Goal: Task Accomplishment & Management: Check status

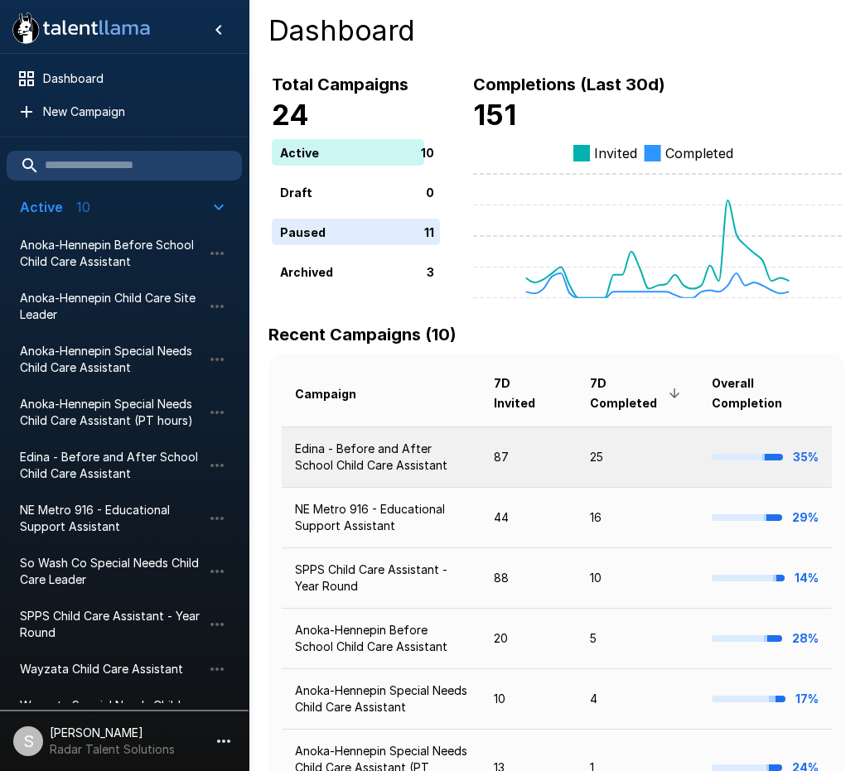
click at [388, 449] on td "Edina - Before and After School Child Care Assistant" at bounding box center [381, 457] width 199 height 60
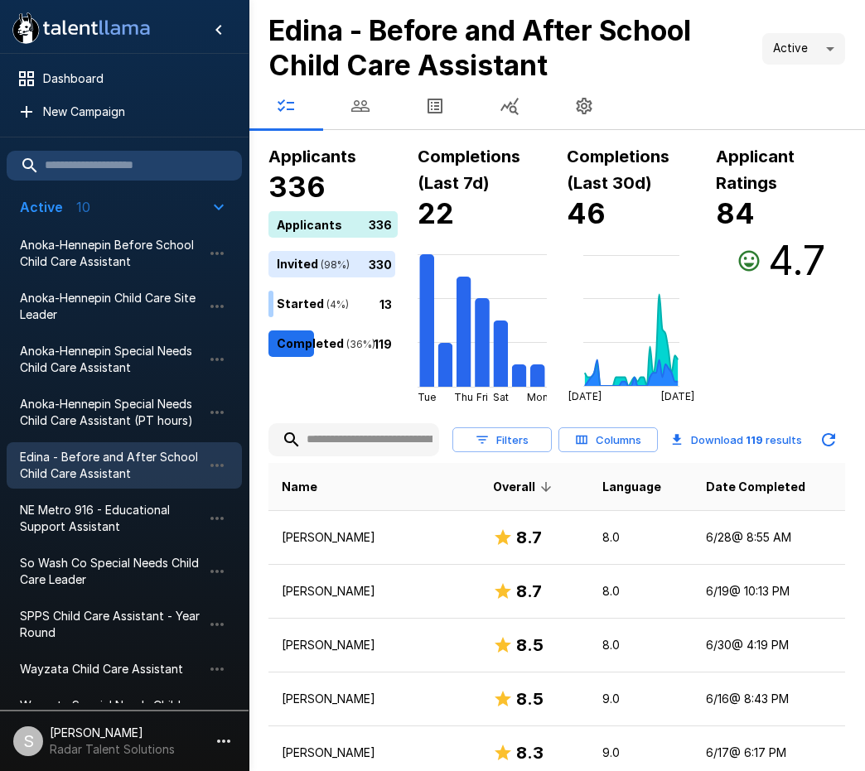
click at [679, 104] on div at bounding box center [557, 106] width 616 height 46
drag, startPoint x: 650, startPoint y: 221, endPoint x: 672, endPoint y: 257, distance: 41.6
click at [650, 221] on h4 "46" at bounding box center [631, 213] width 129 height 35
click at [742, 490] on span "Date Completed" at bounding box center [755, 487] width 99 height 20
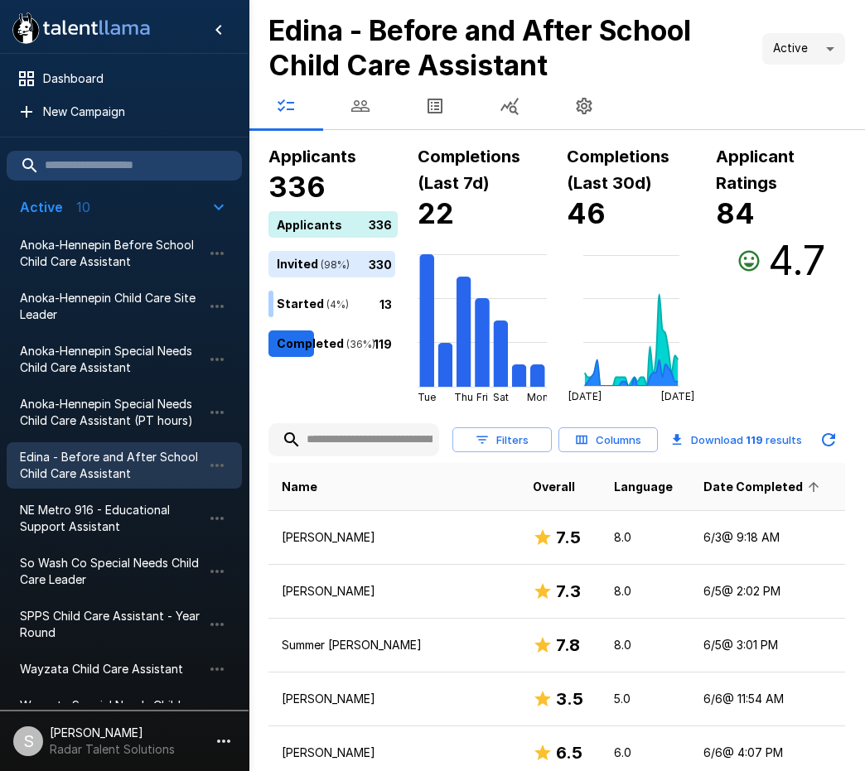
click at [753, 486] on span "Date Completed" at bounding box center [763, 487] width 121 height 20
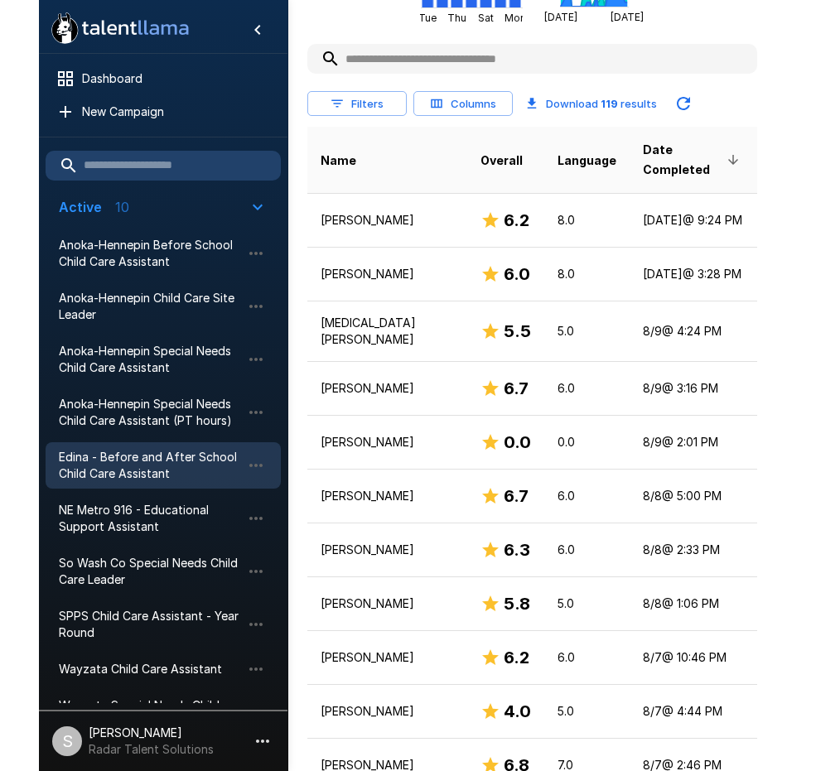
scroll to position [379, 0]
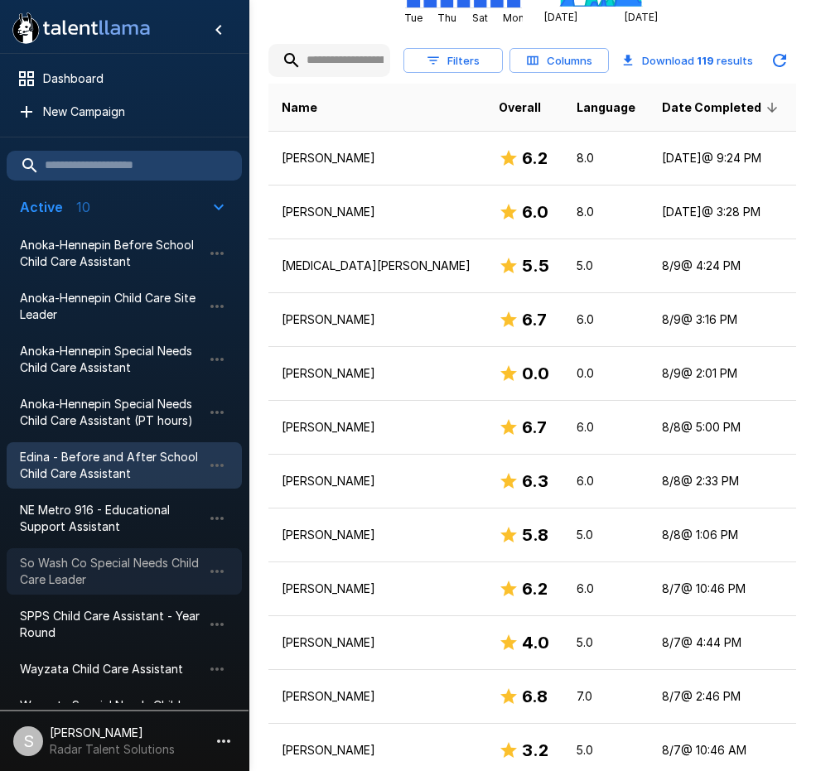
click at [60, 555] on span "So Wash Co Special Needs Child Care Leader" at bounding box center [111, 571] width 182 height 33
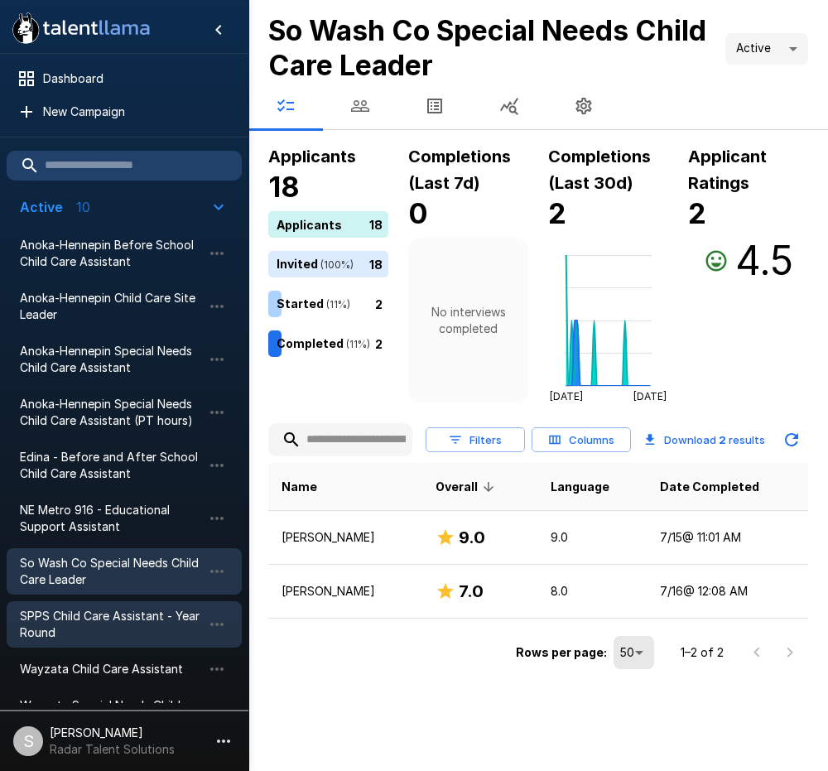
click at [56, 621] on span "SPPS Child Care Assistant - Year Round" at bounding box center [111, 624] width 182 height 33
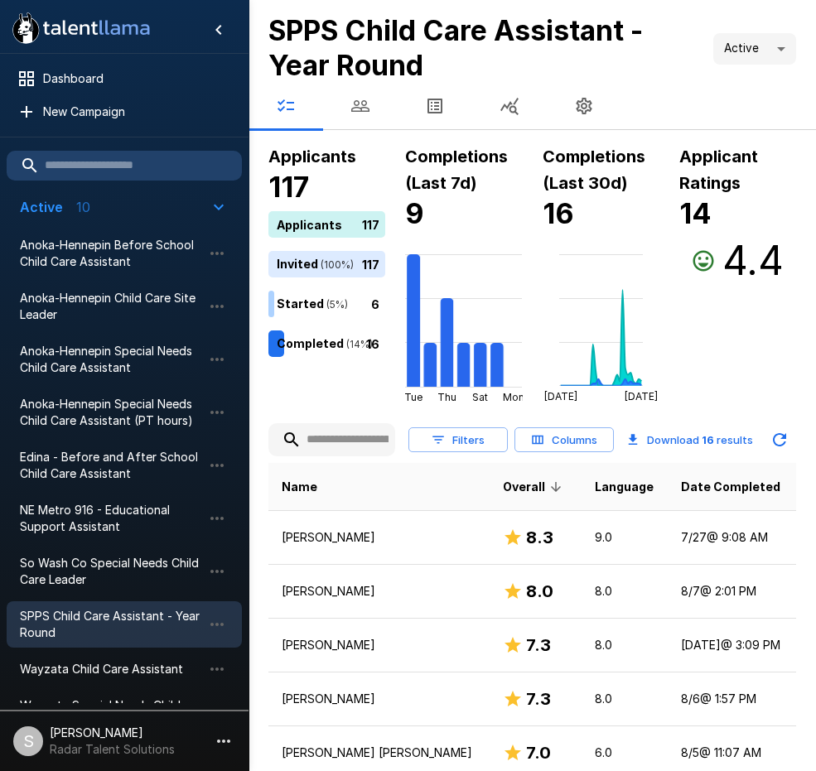
click at [665, 344] on div "Applicants 117 Applicants 117 Invited ( 100 %) 117 Started ( 5 %) 6 Completed (…" at bounding box center [532, 273] width 528 height 260
click at [677, 319] on div "Applicants 117 Applicants 117 Invited ( 100 %) 117 Started ( 5 %) 6 Completed (…" at bounding box center [532, 273] width 528 height 260
click at [690, 483] on span "Date Completed" at bounding box center [730, 487] width 99 height 20
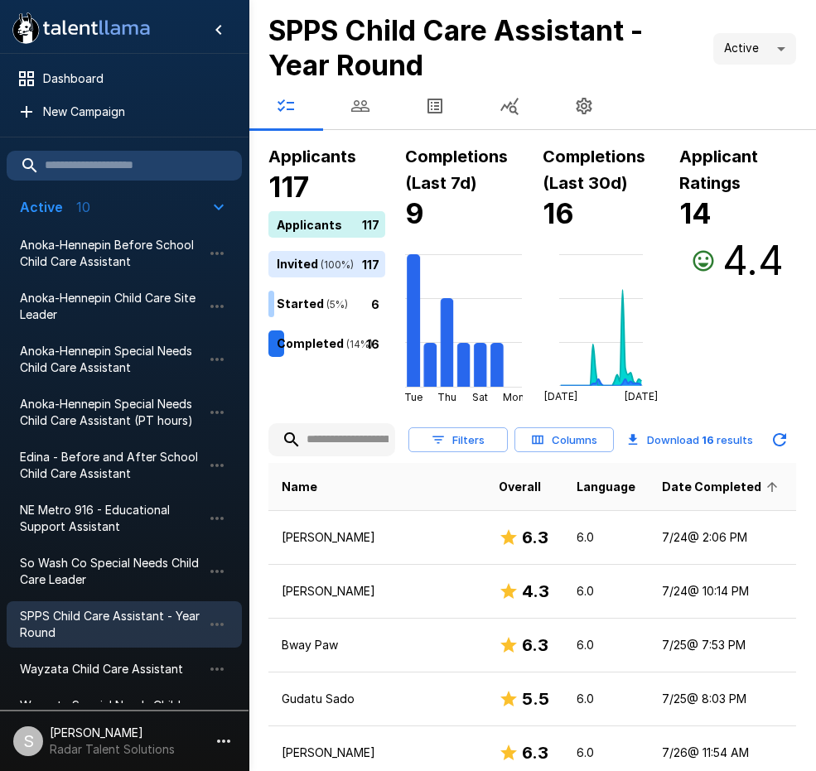
click at [684, 484] on span "Date Completed" at bounding box center [722, 487] width 121 height 20
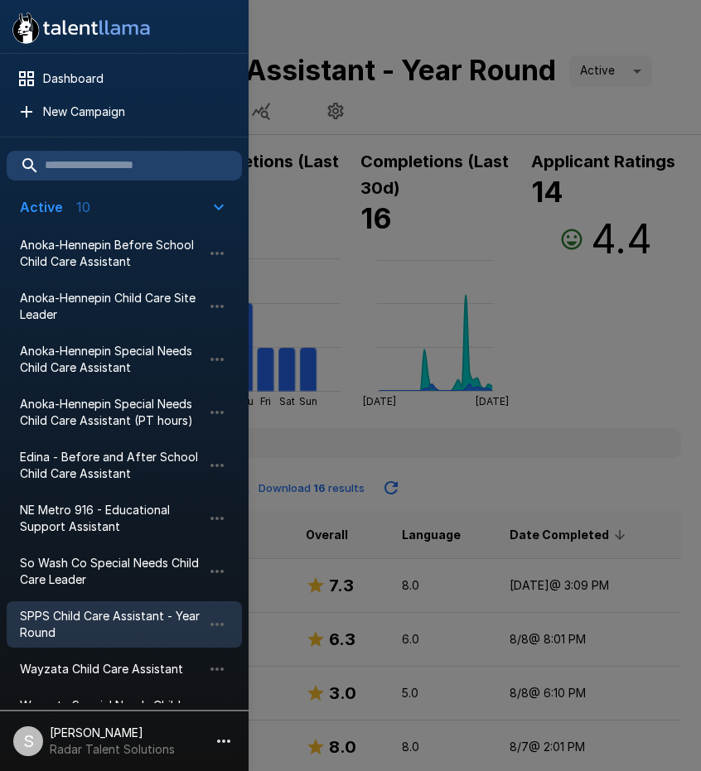
click at [603, 328] on div at bounding box center [350, 385] width 701 height 771
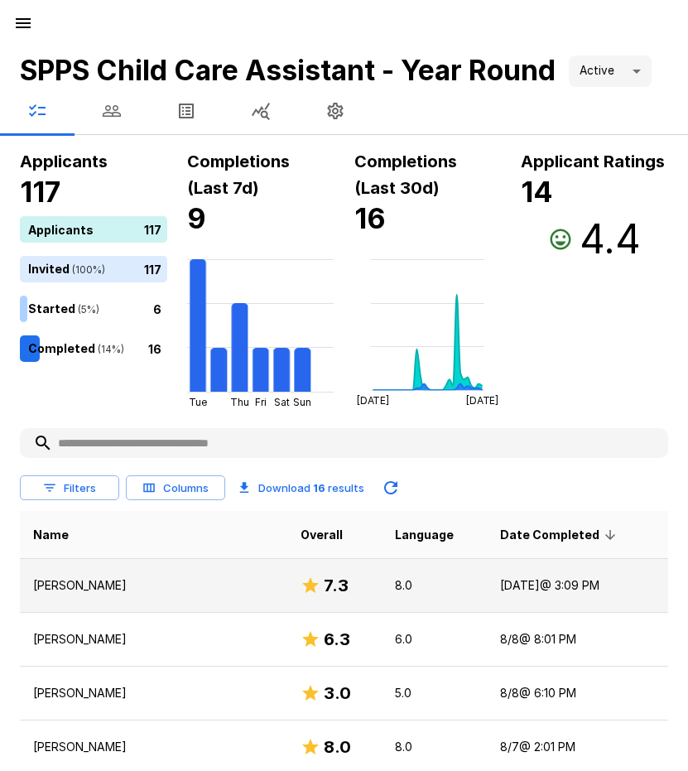
scroll to position [83, 0]
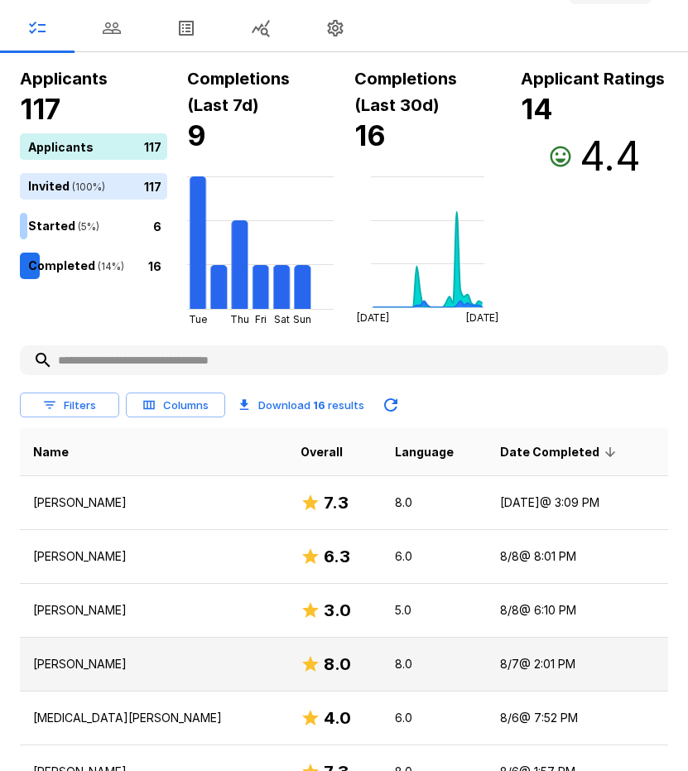
click at [85, 665] on p "Samaree Lucas" at bounding box center [153, 664] width 241 height 17
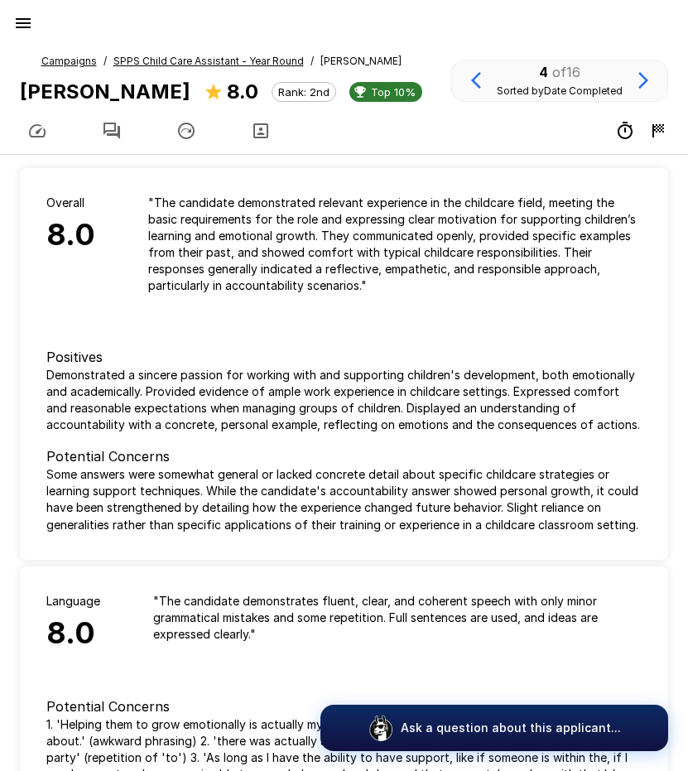
click at [99, 128] on button "button" at bounding box center [112, 131] width 75 height 46
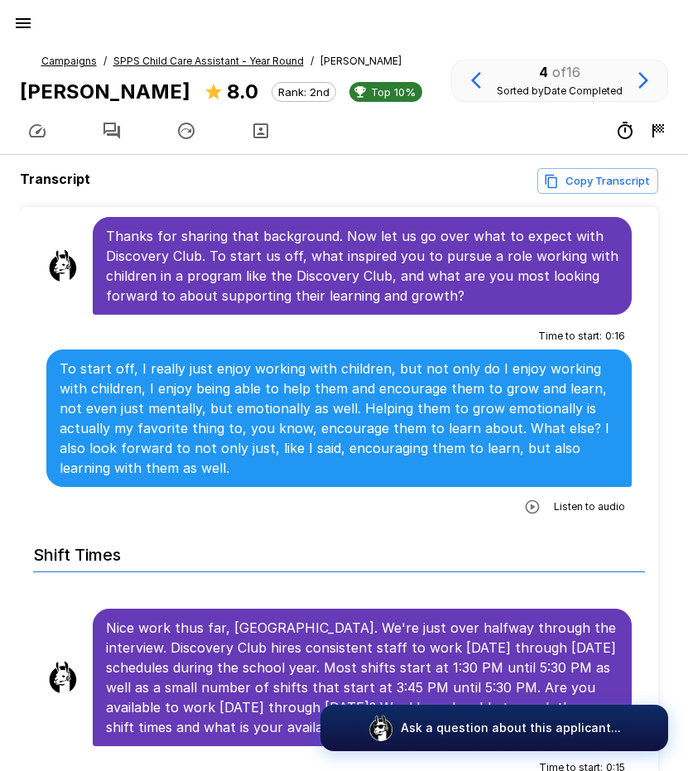
scroll to position [1243, 0]
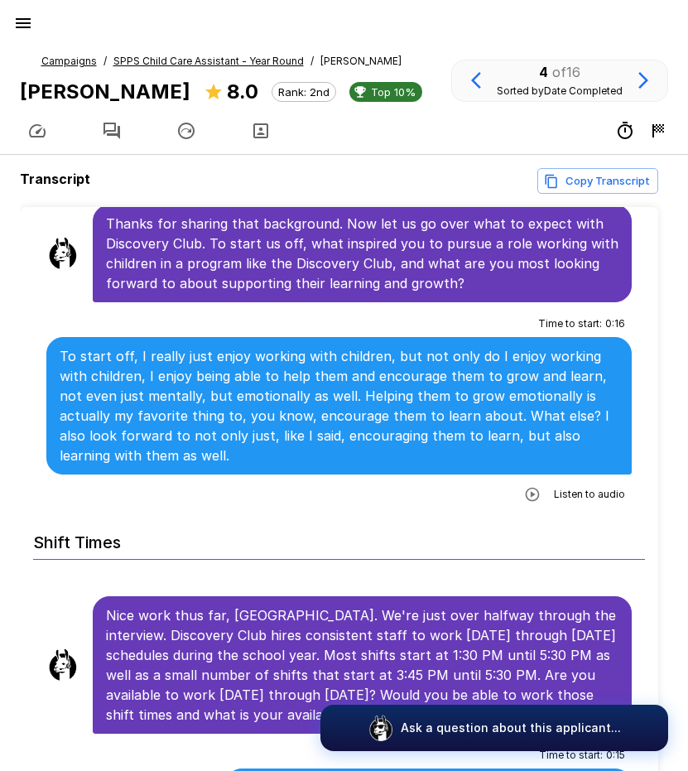
click at [524, 486] on icon "button" at bounding box center [532, 494] width 17 height 17
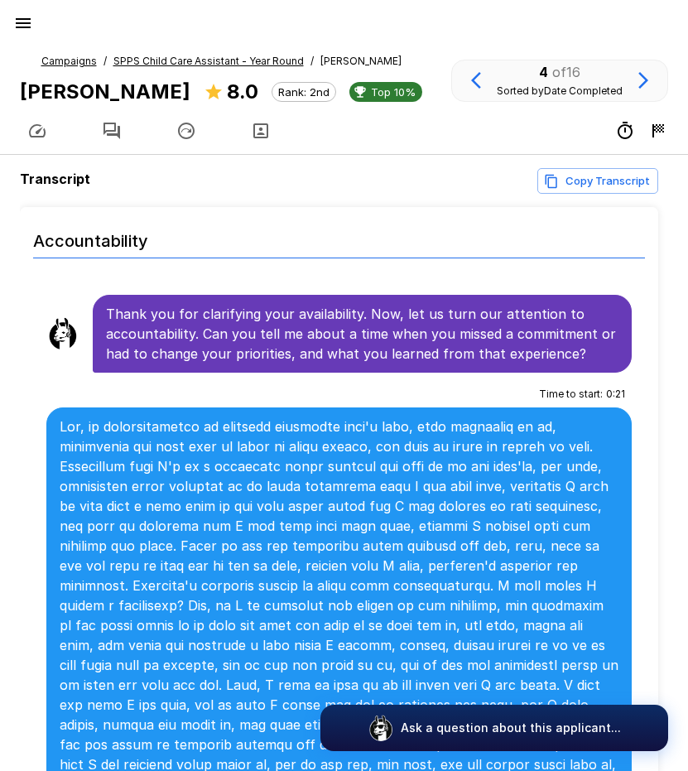
scroll to position [1906, 0]
